Goal: Transaction & Acquisition: Purchase product/service

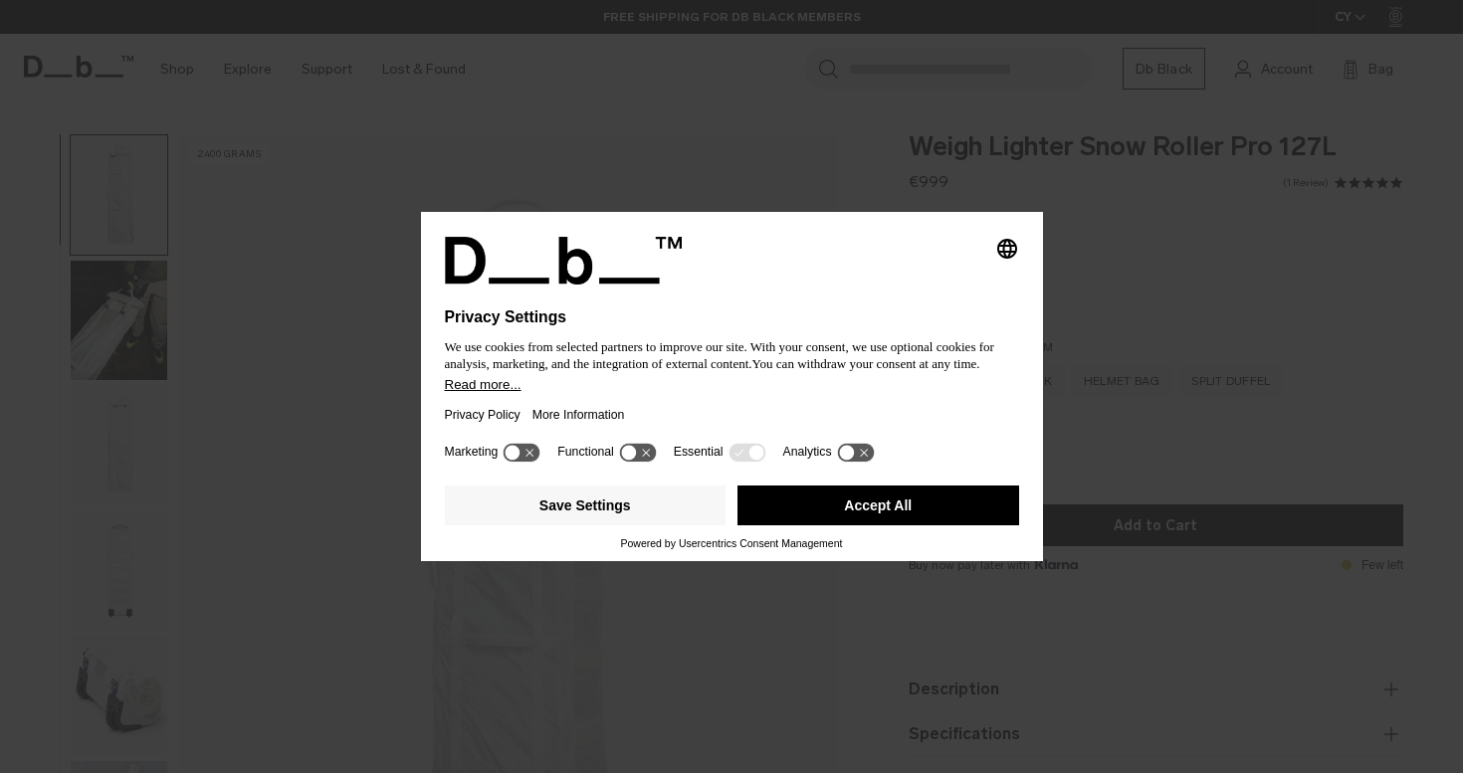
click at [842, 525] on button "Accept All" at bounding box center [878, 506] width 282 height 40
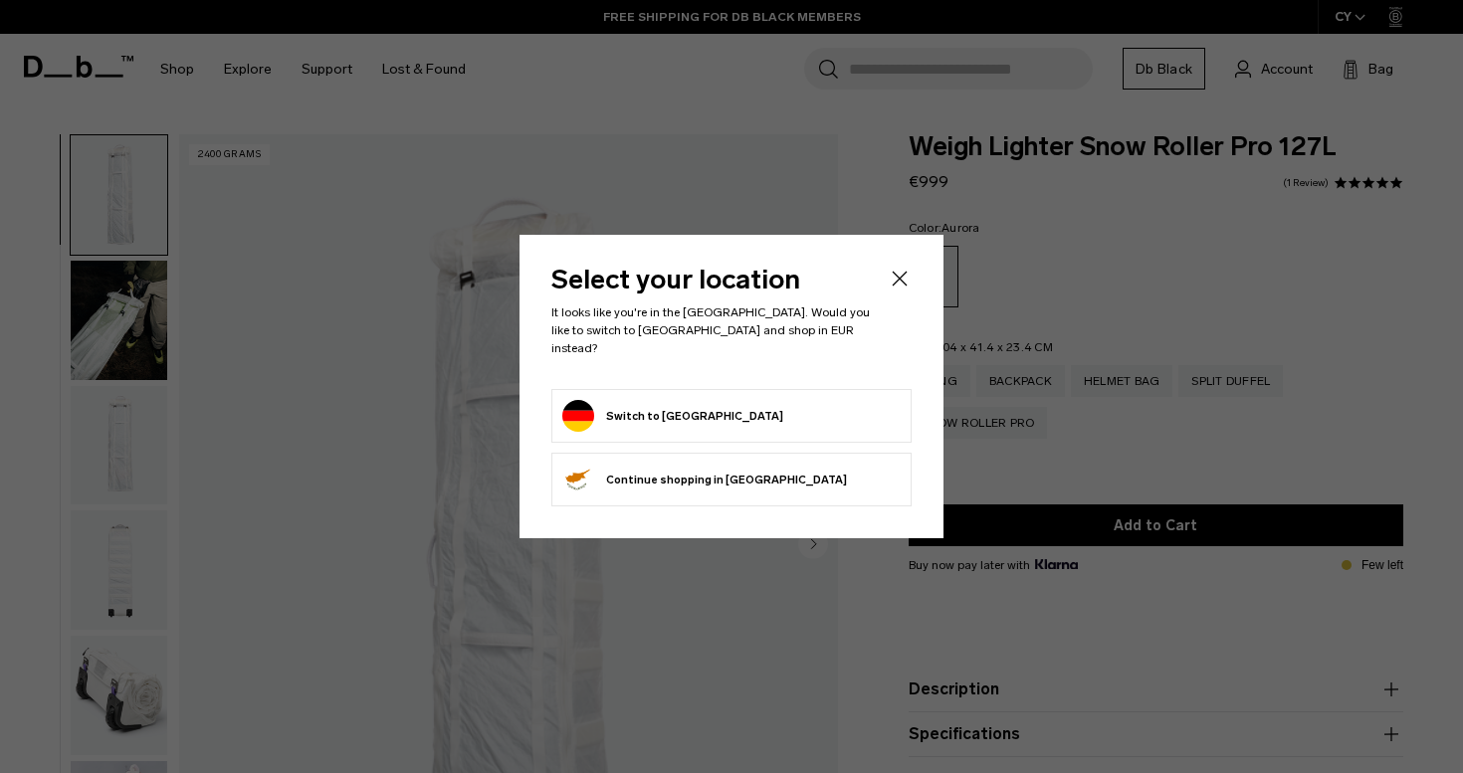
click at [900, 291] on icon "Close" at bounding box center [900, 279] width 24 height 24
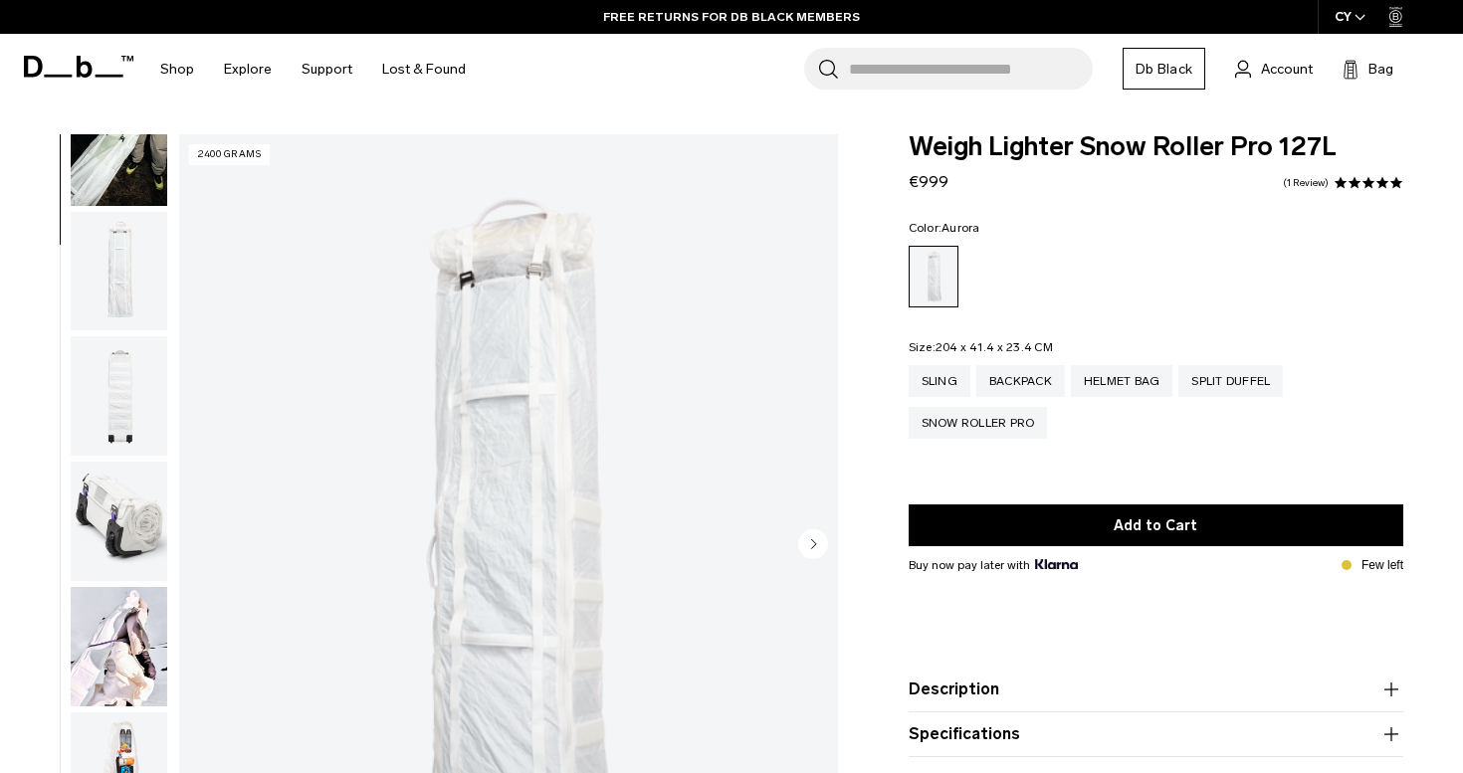
scroll to position [182, 0]
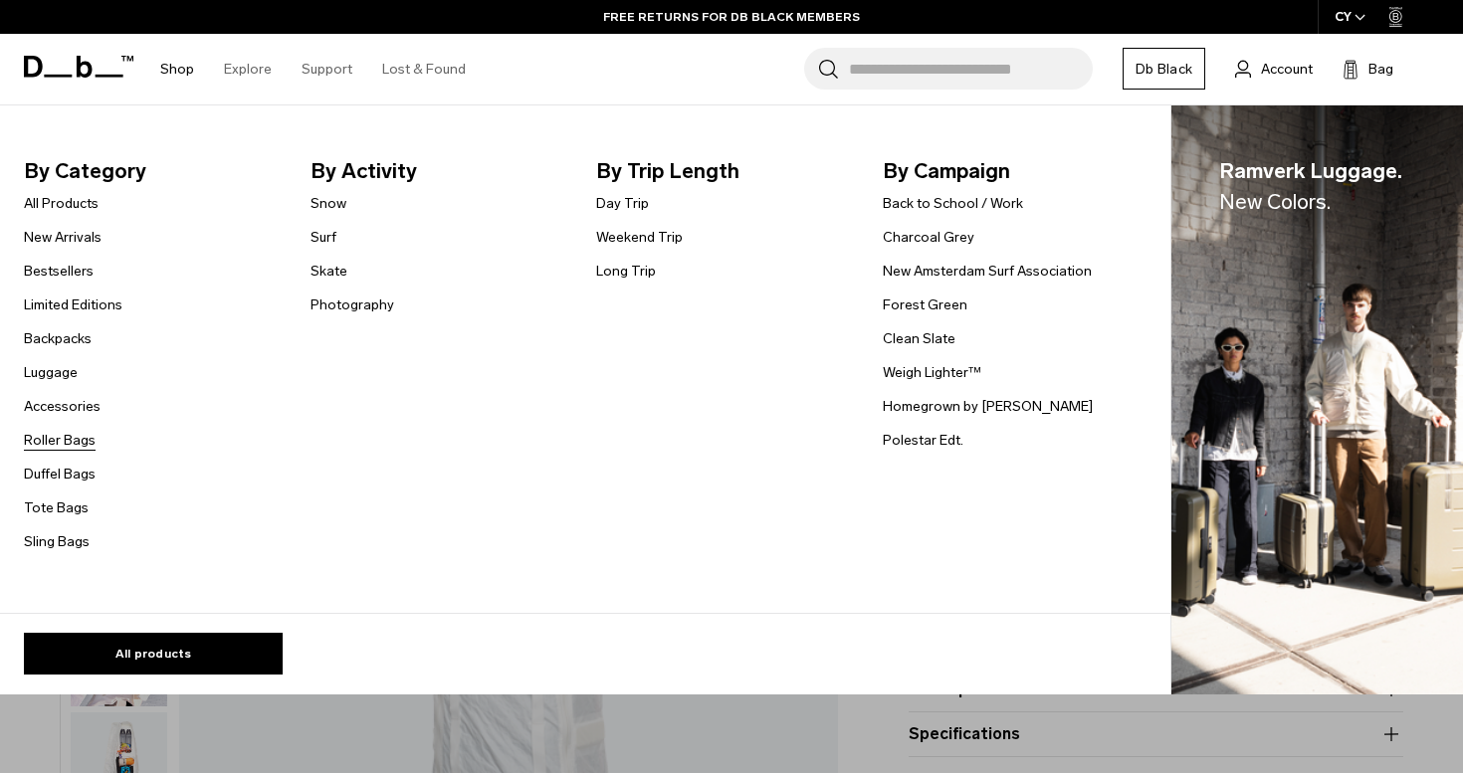
click at [65, 435] on link "Roller Bags" at bounding box center [60, 440] width 72 height 21
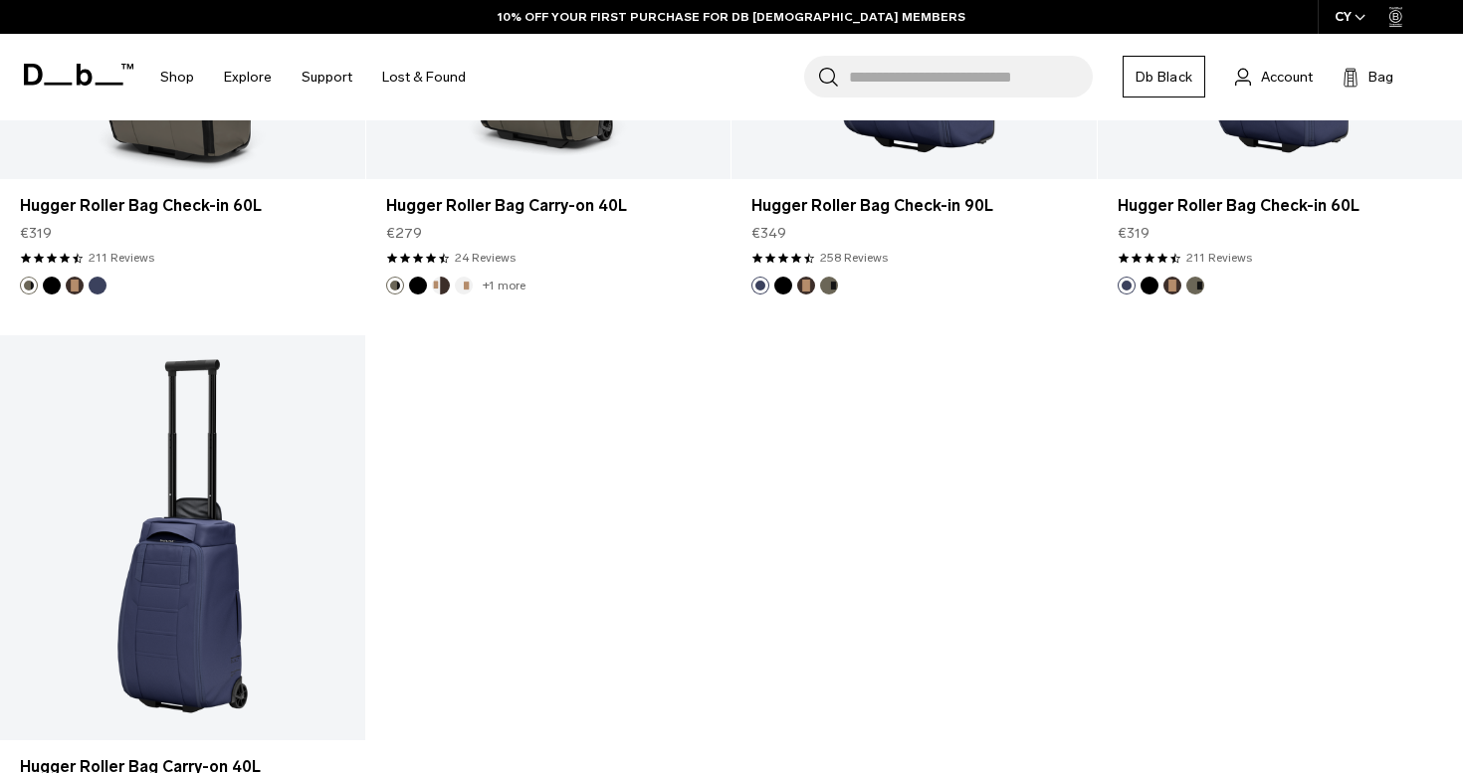
scroll to position [2644, 0]
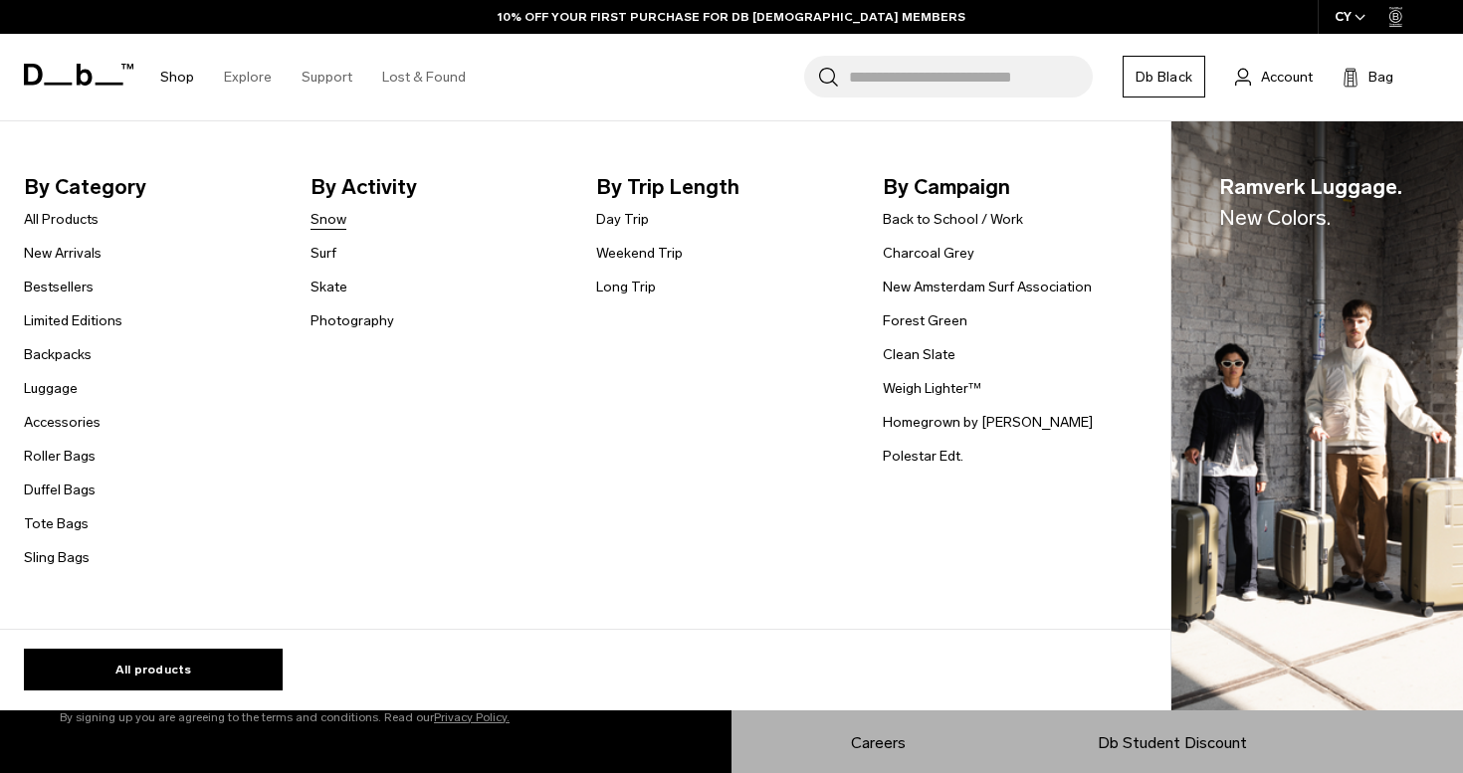
click at [324, 218] on link "Snow" at bounding box center [328, 219] width 36 height 21
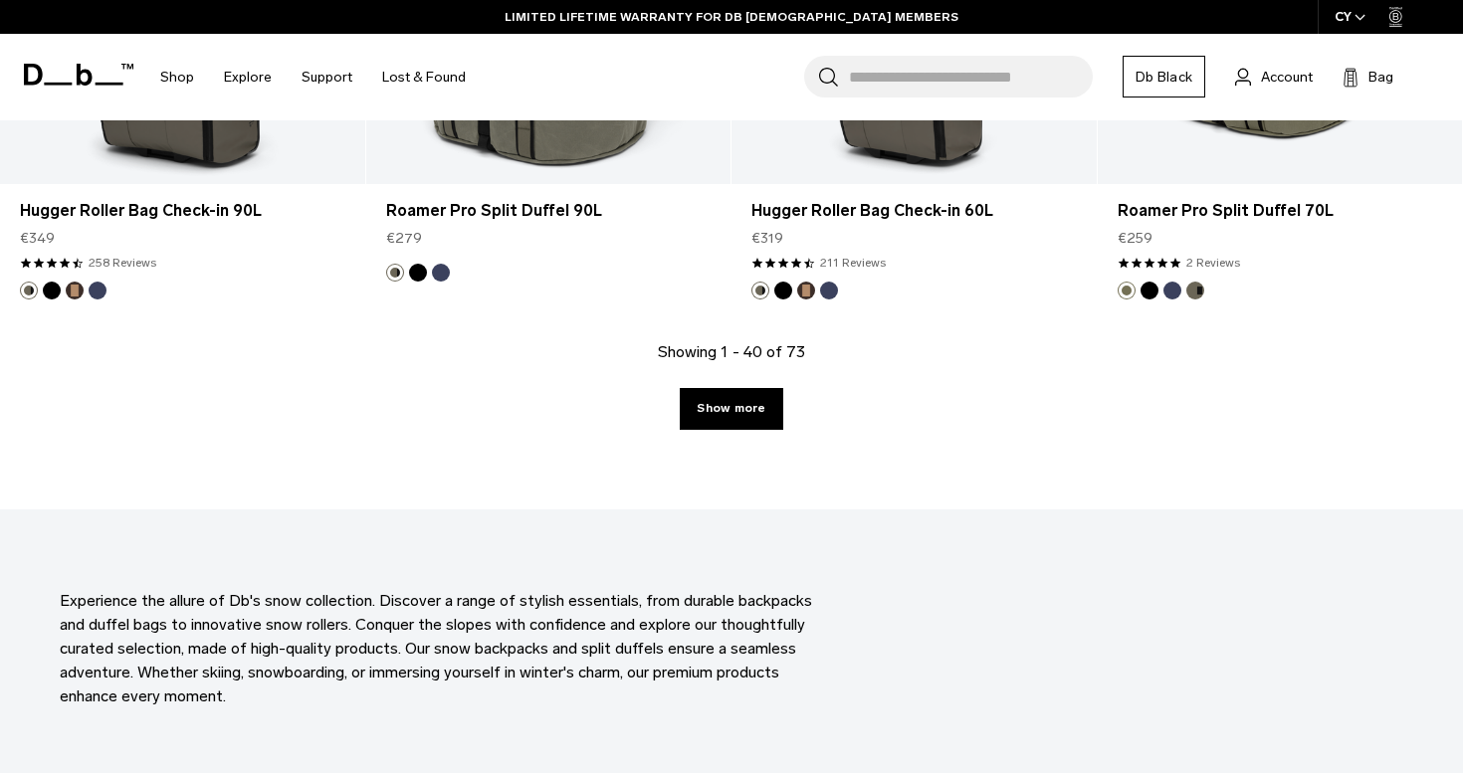
scroll to position [5943, 0]
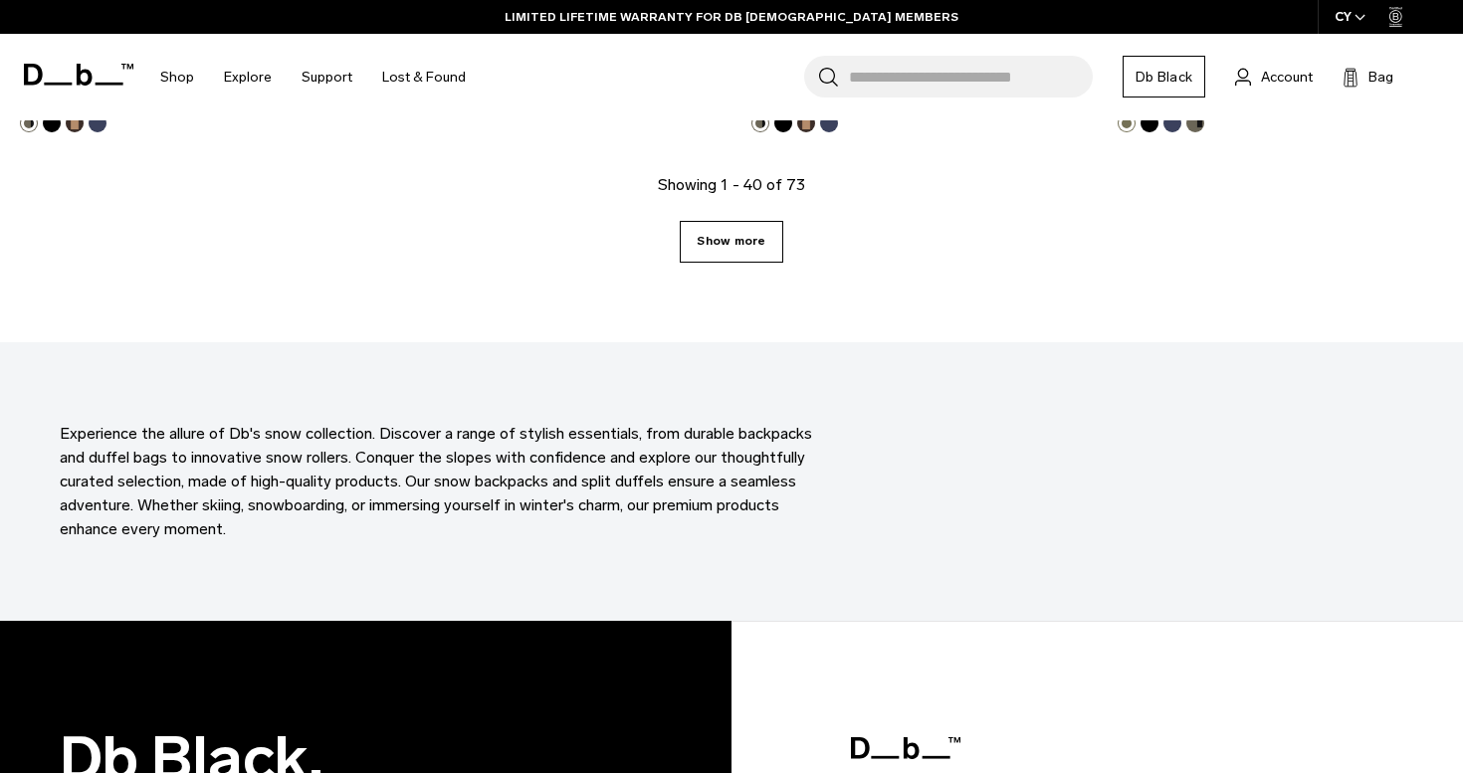
click at [691, 242] on link "Show more" at bounding box center [731, 242] width 102 height 42
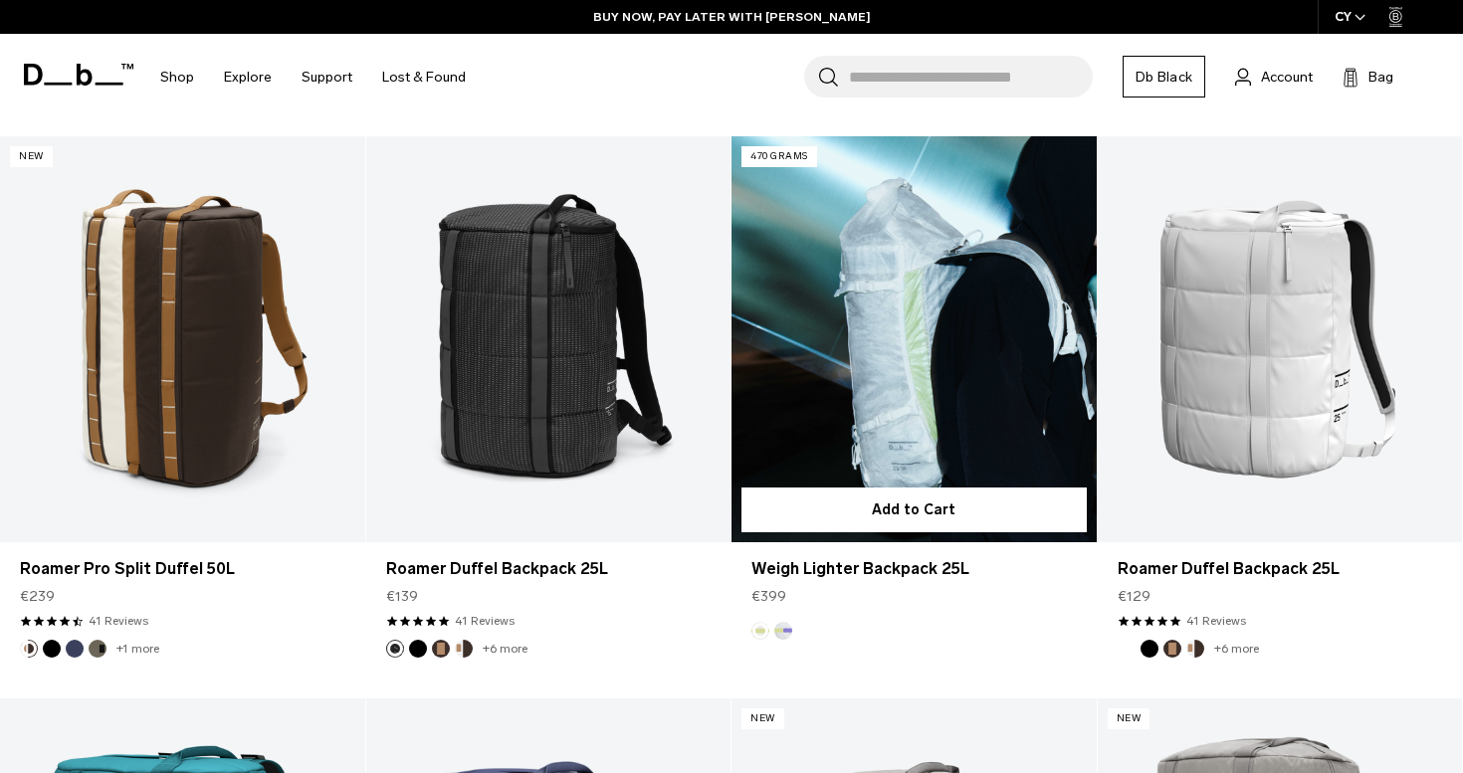
scroll to position [8255, 0]
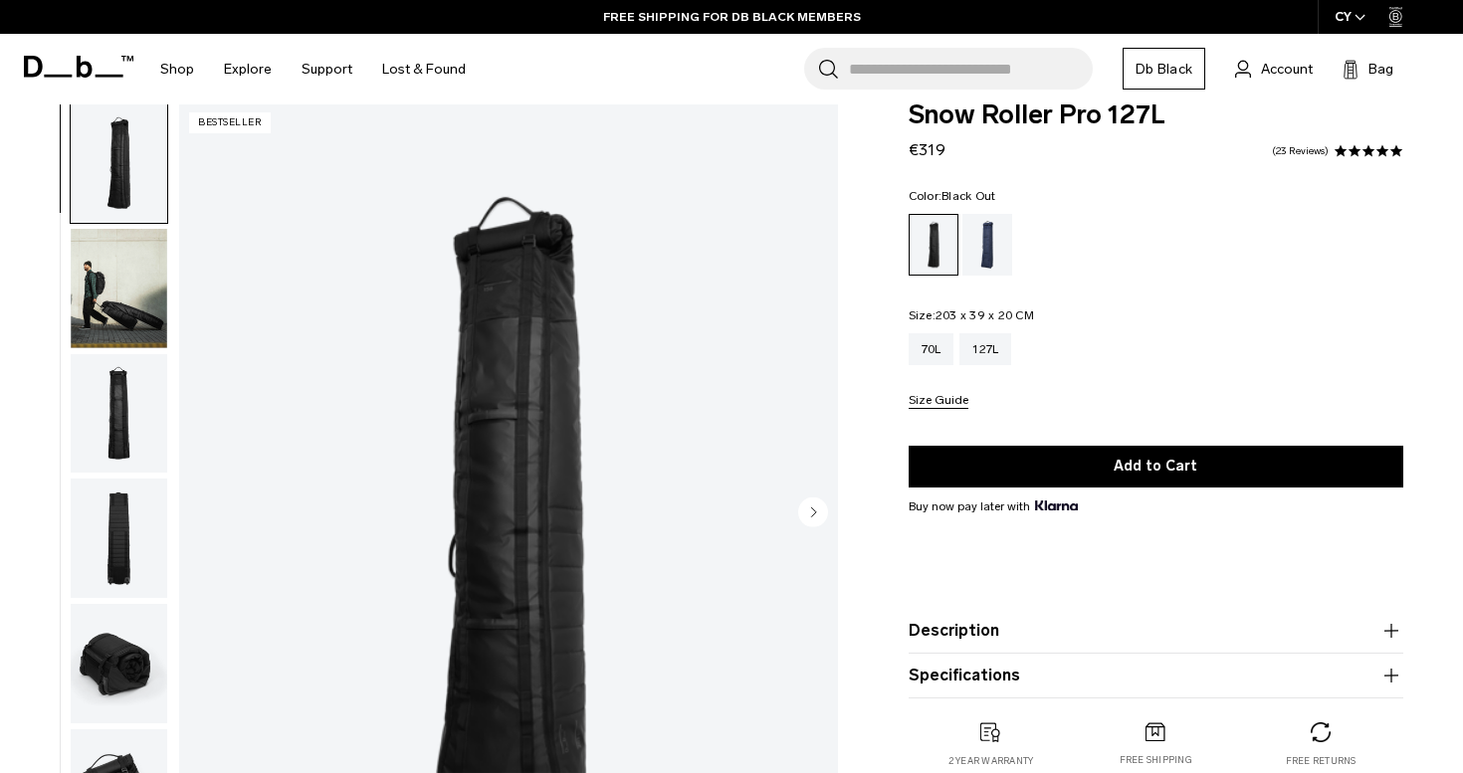
scroll to position [49, 0]
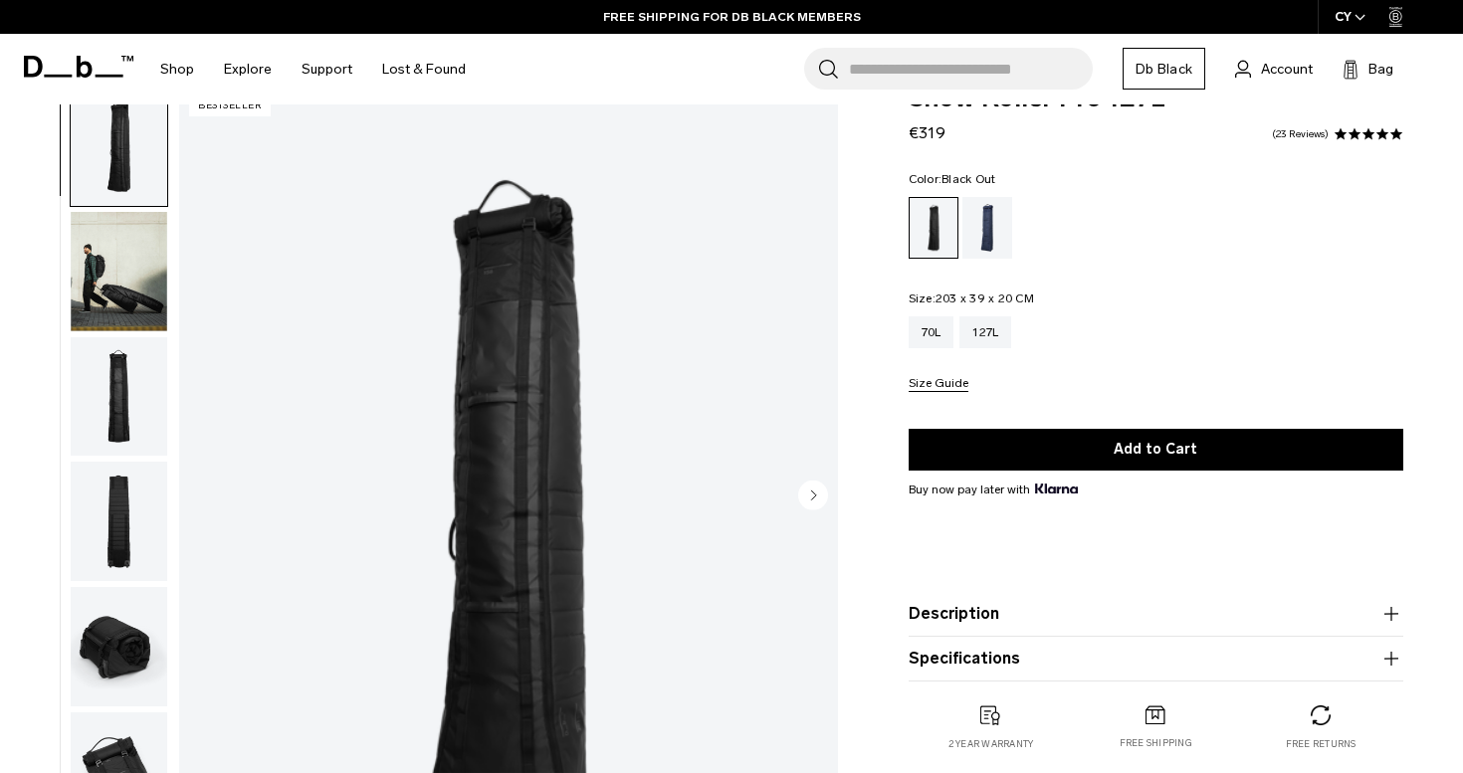
click at [819, 502] on circle "Next slide" at bounding box center [813, 495] width 30 height 30
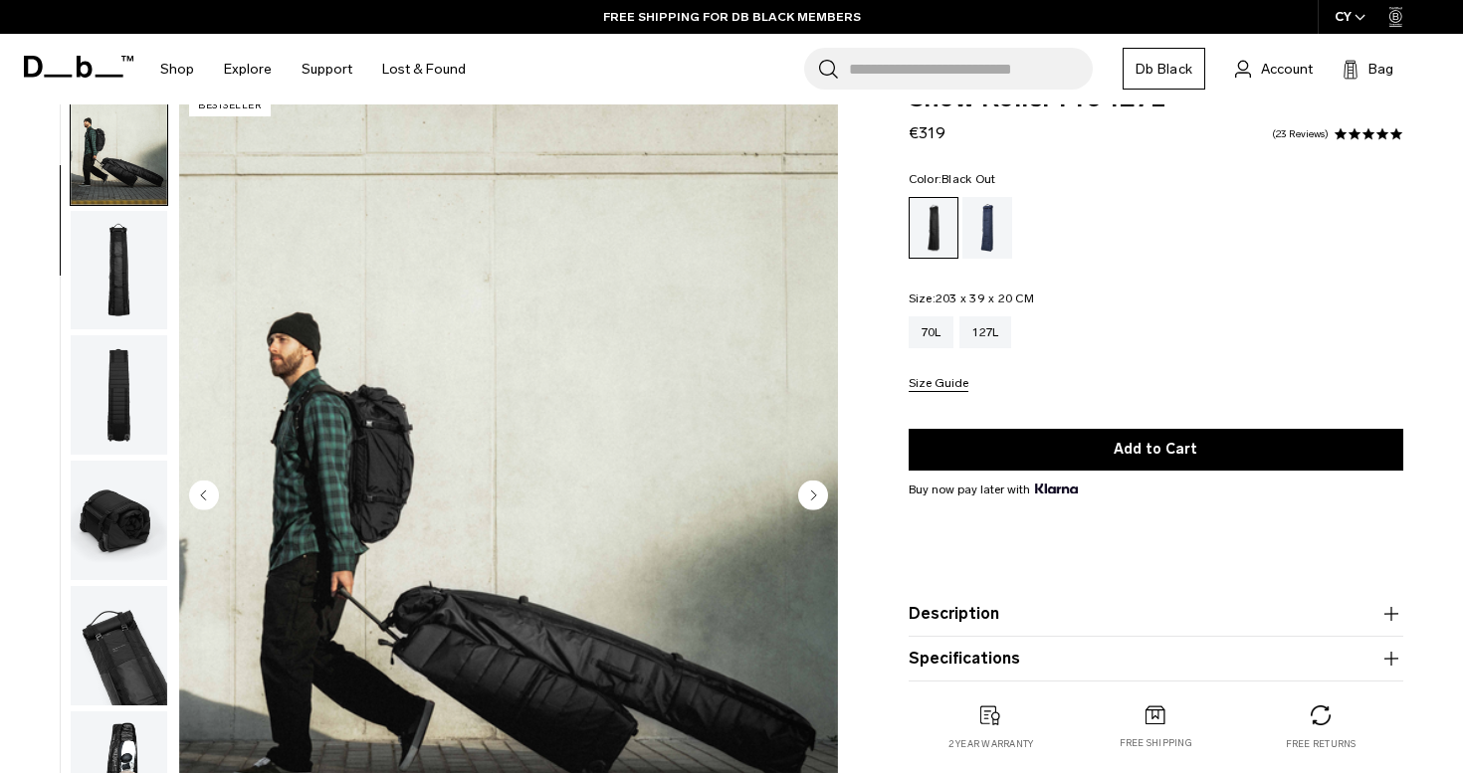
click at [819, 502] on circle "Next slide" at bounding box center [813, 495] width 30 height 30
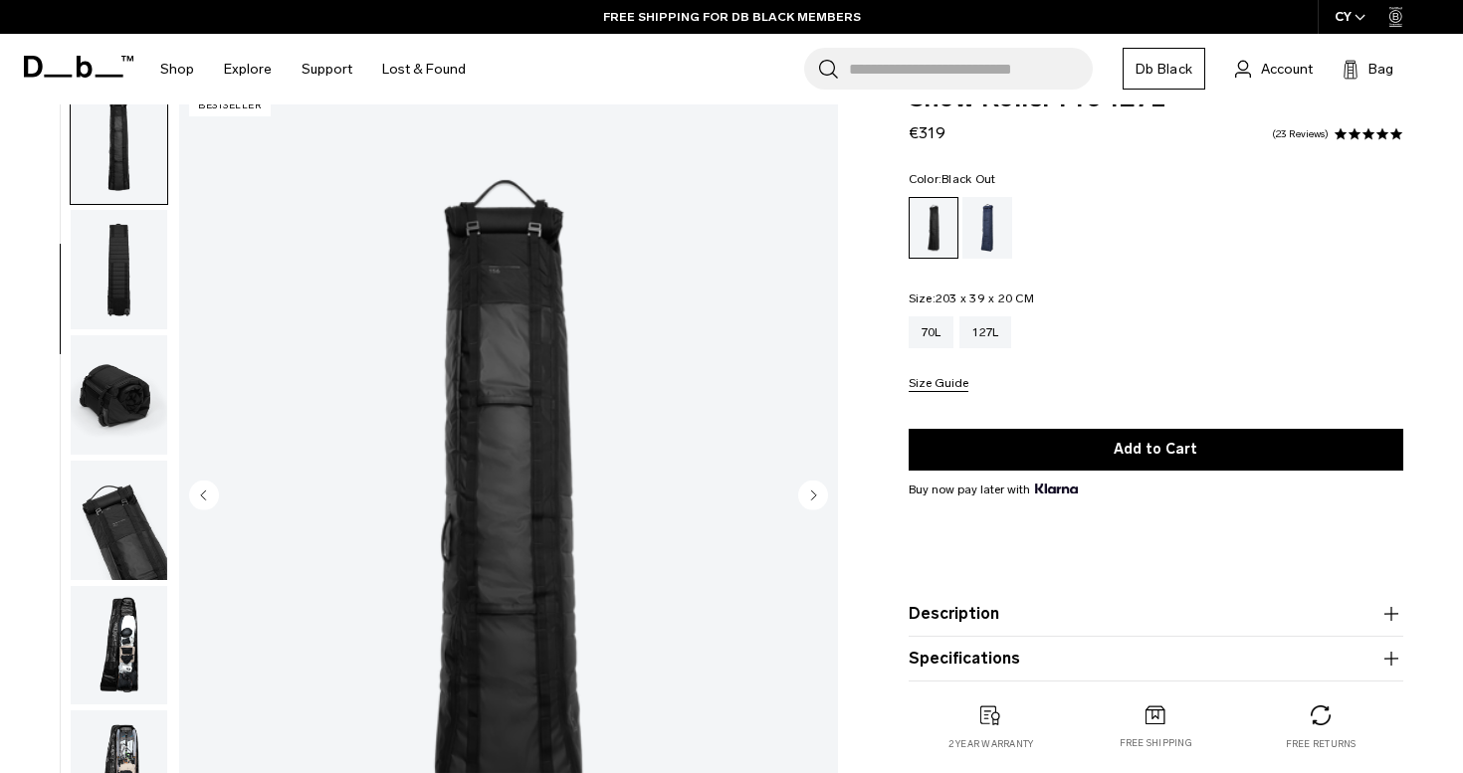
click at [819, 502] on circle "Next slide" at bounding box center [813, 495] width 30 height 30
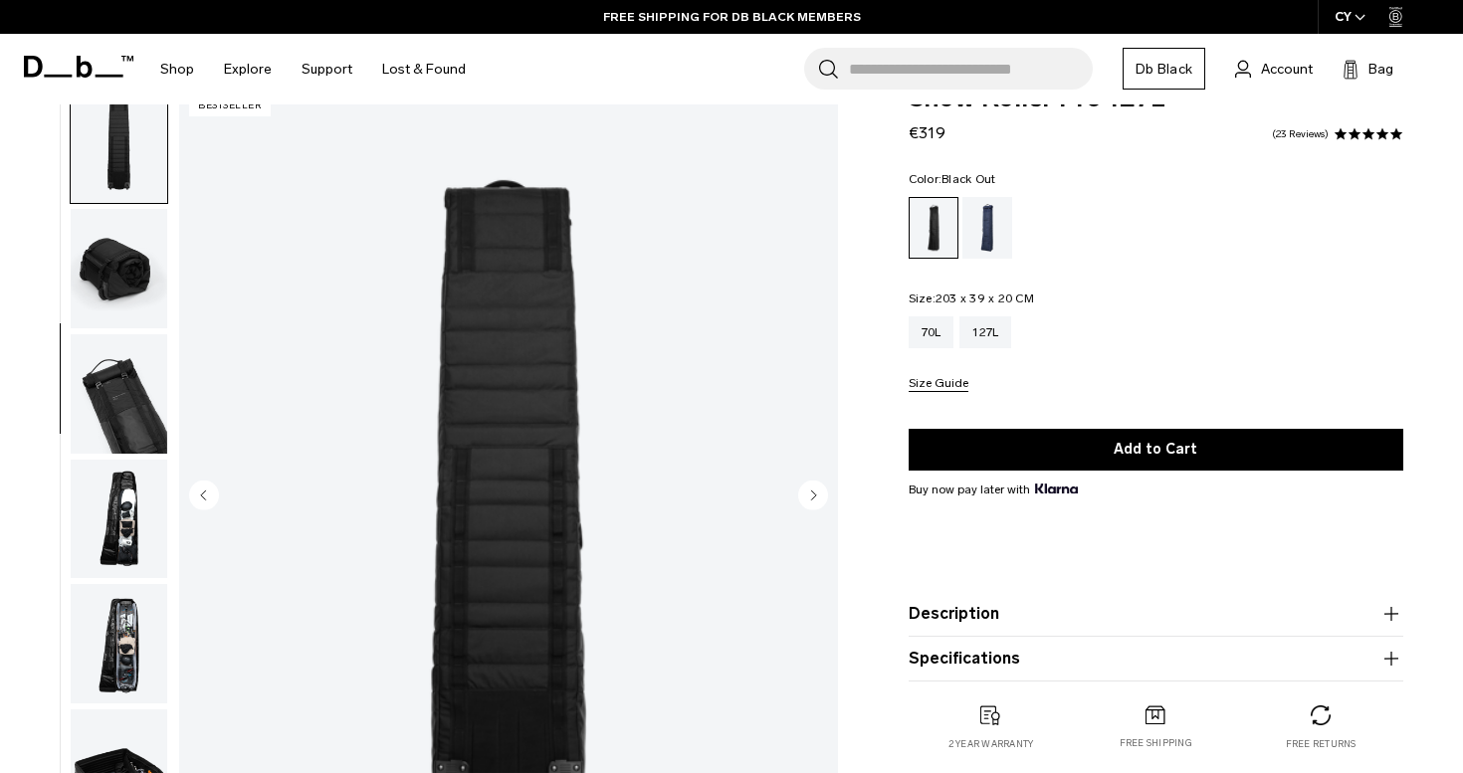
click at [819, 502] on circle "Next slide" at bounding box center [813, 495] width 30 height 30
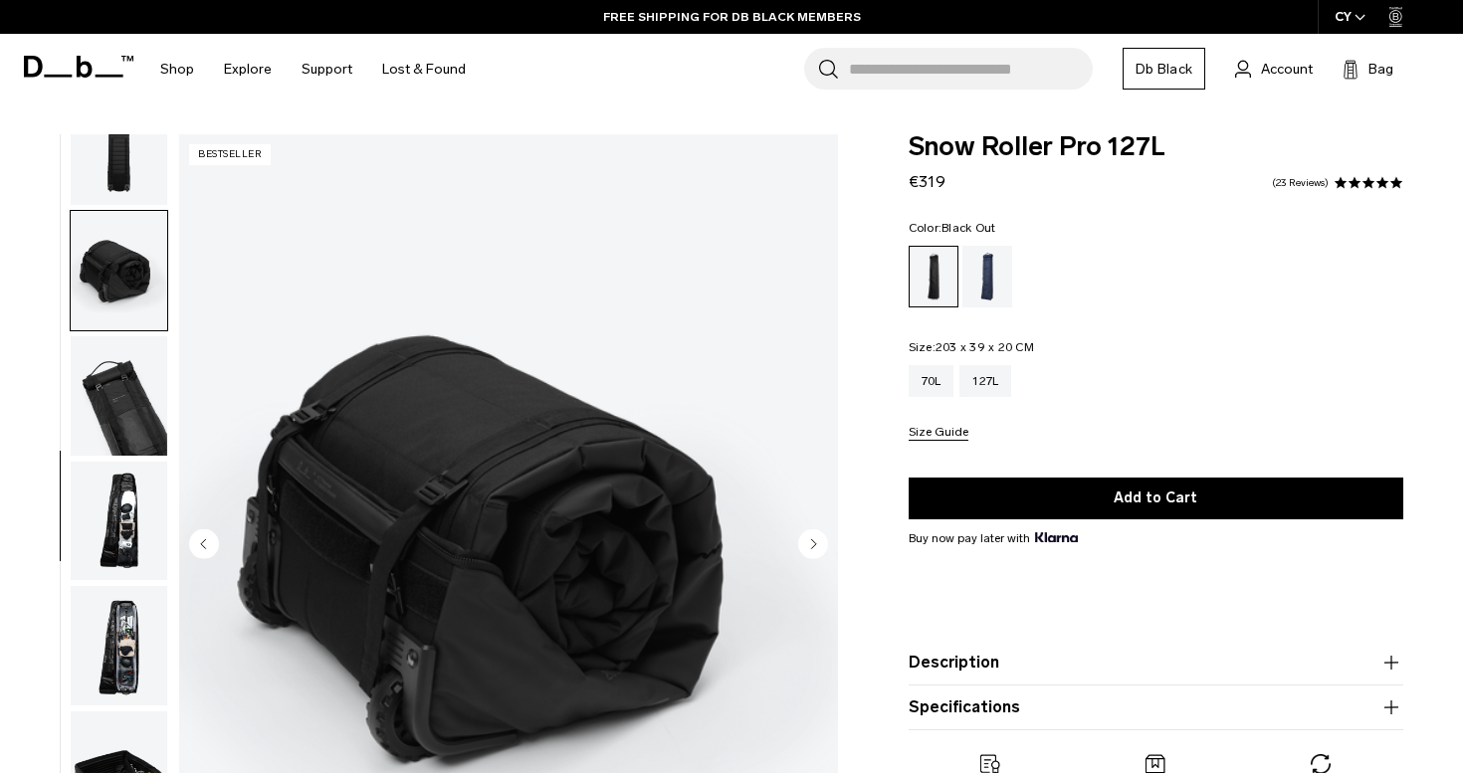
scroll to position [0, 0]
click at [1342, 182] on span at bounding box center [1340, 183] width 14 height 14
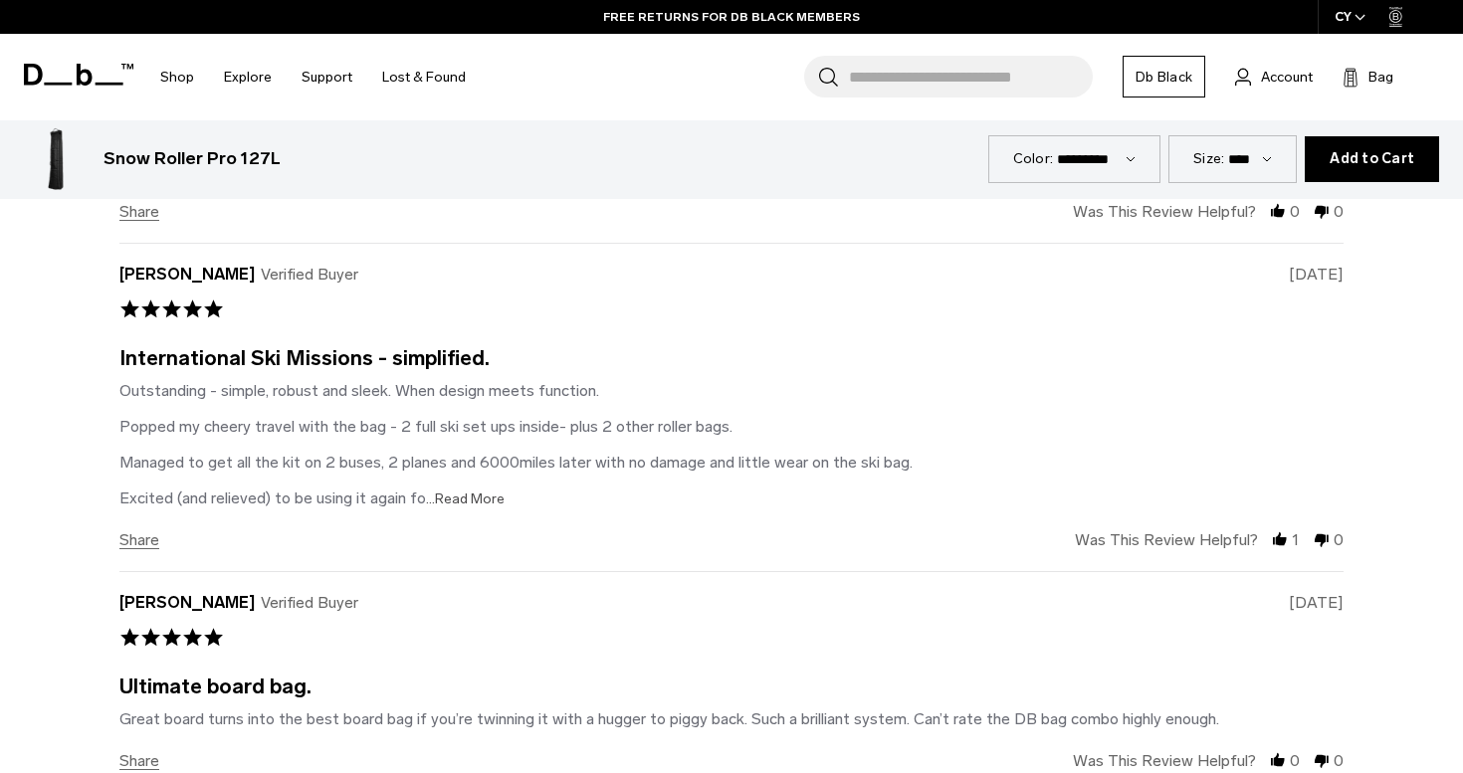
scroll to position [5967, 0]
